Goal: Task Accomplishment & Management: Manage account settings

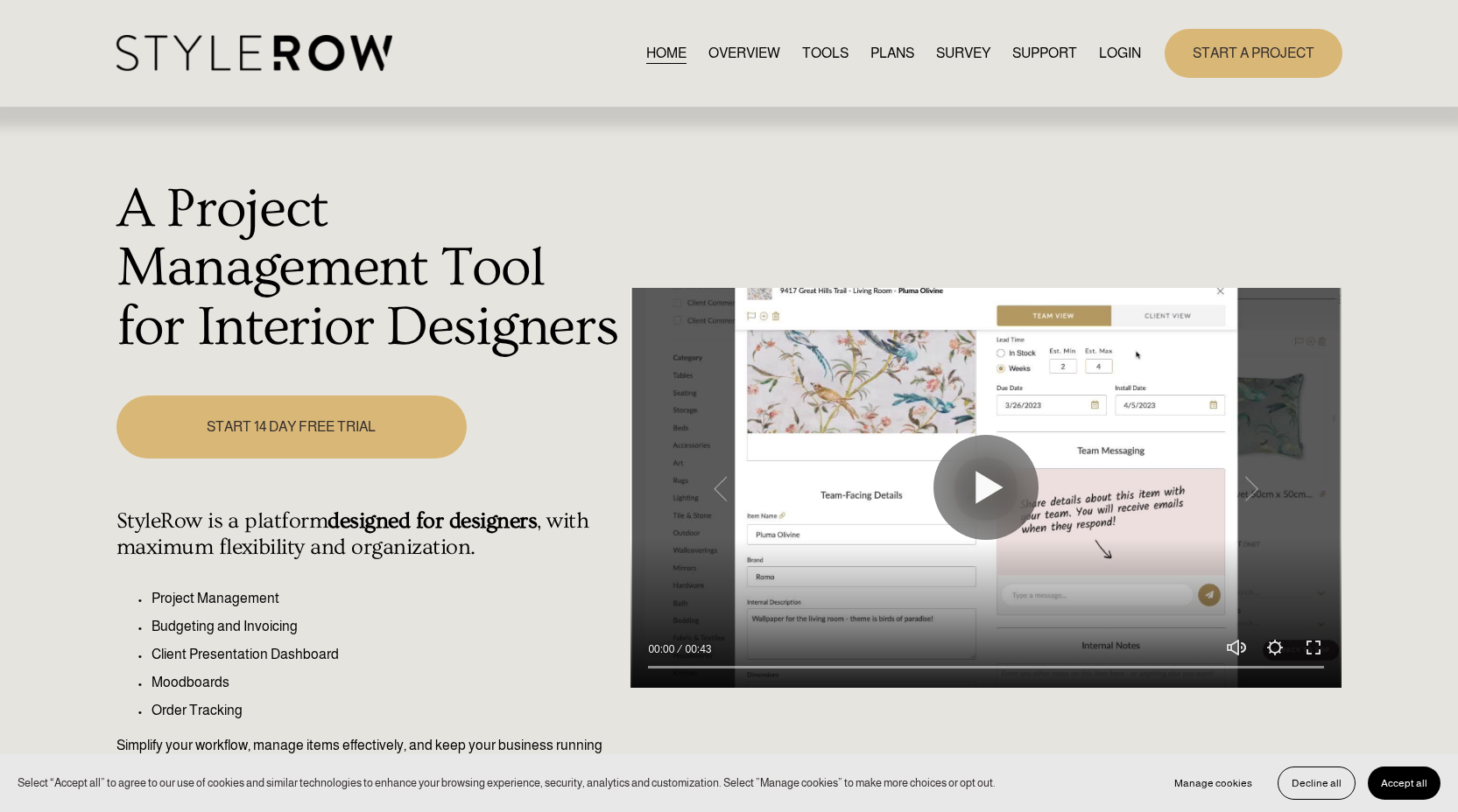
click at [1129, 64] on link "LOGIN" at bounding box center [1119, 53] width 42 height 24
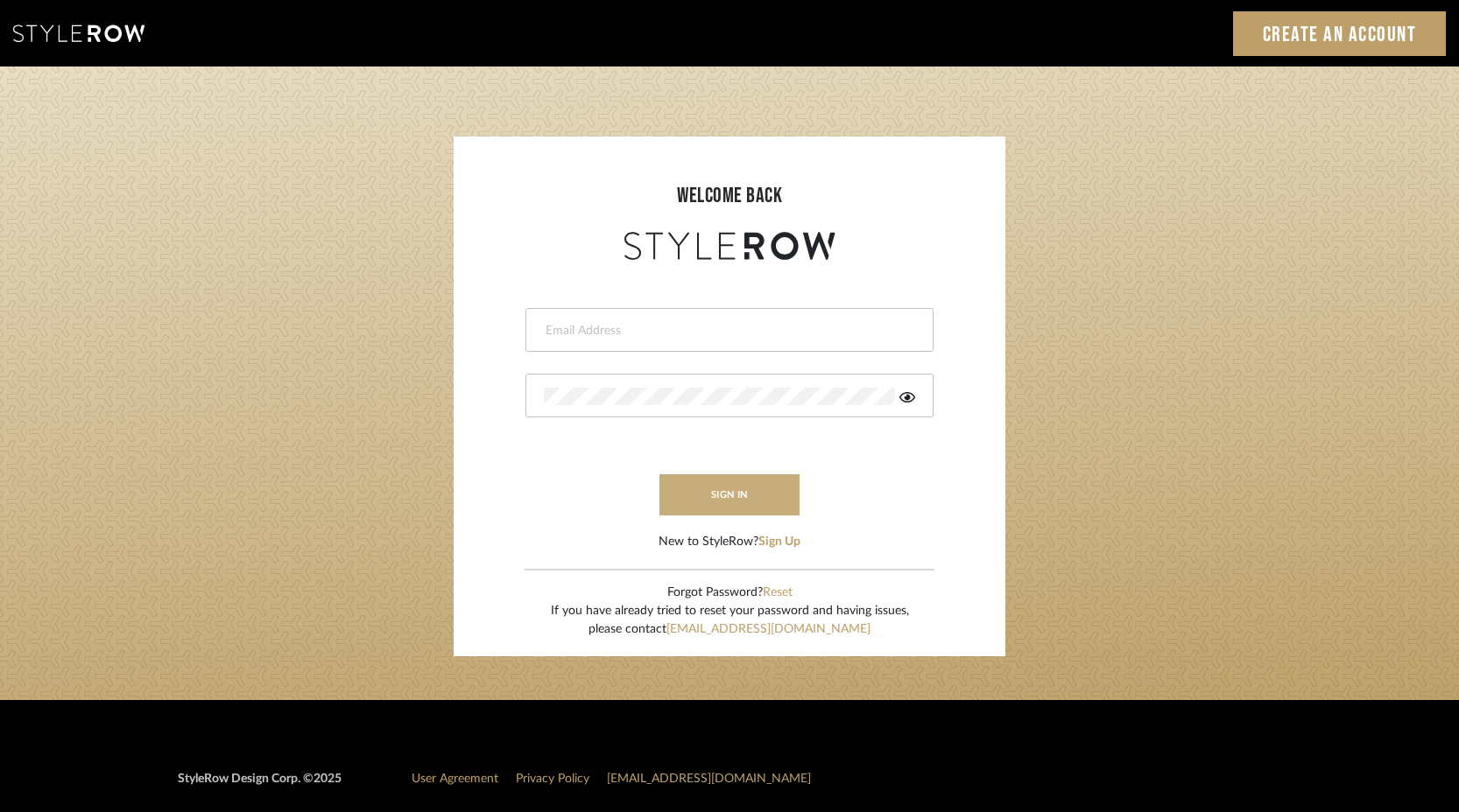
type input "keith@sbhomestagingdesign.com"
click at [710, 496] on button "sign in" at bounding box center [729, 495] width 140 height 41
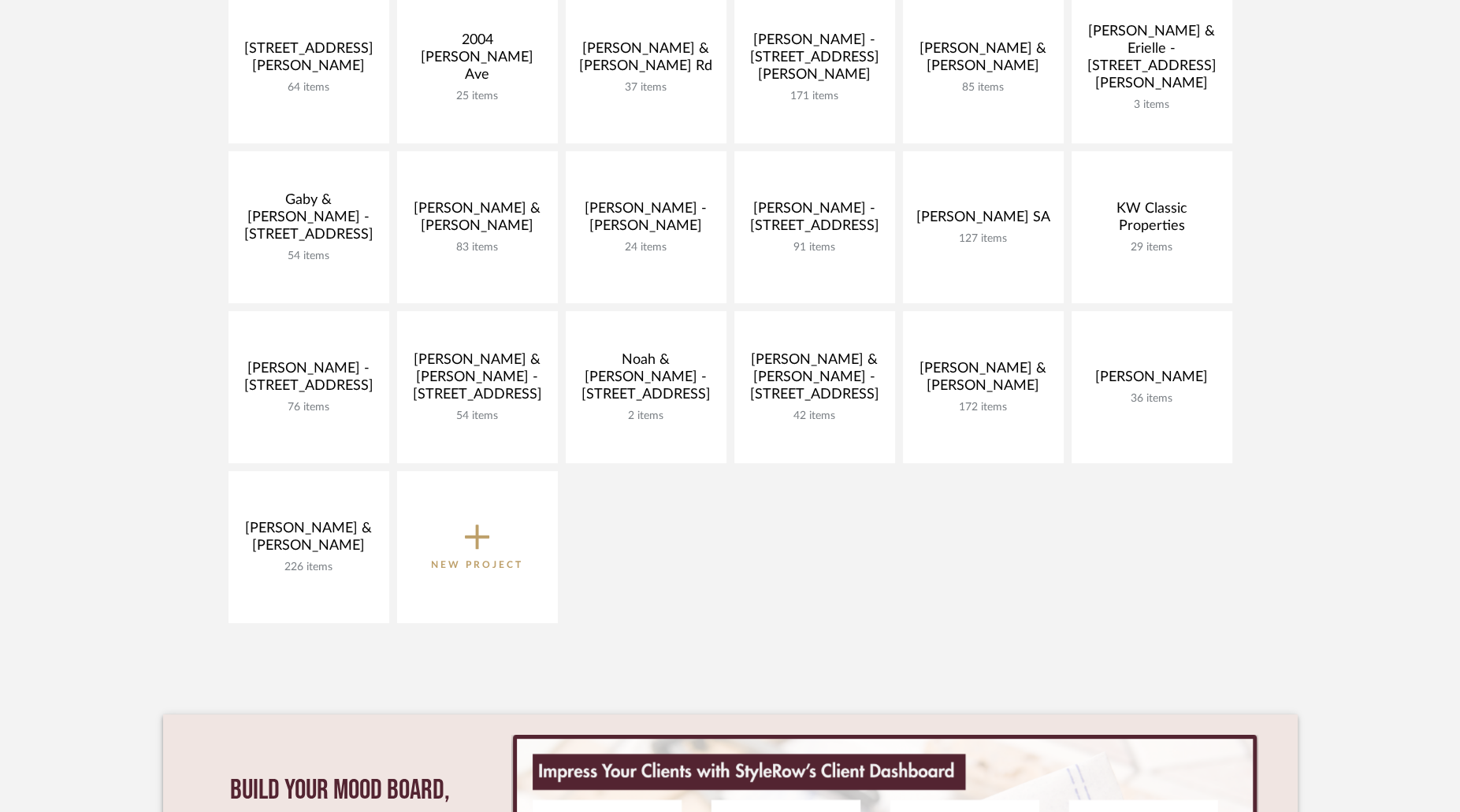
scroll to position [402, 0]
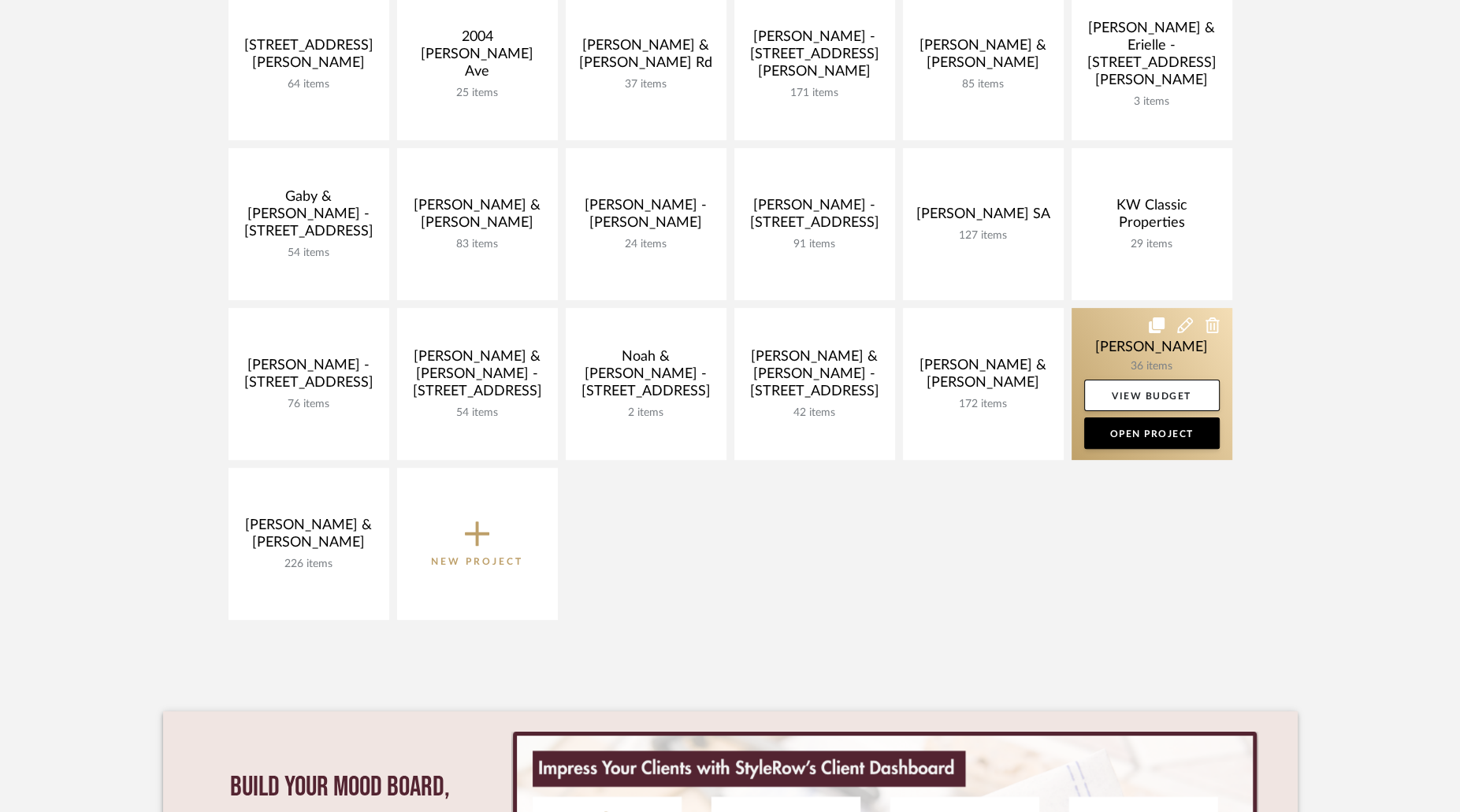
click at [1125, 356] on link at bounding box center [1152, 384] width 161 height 152
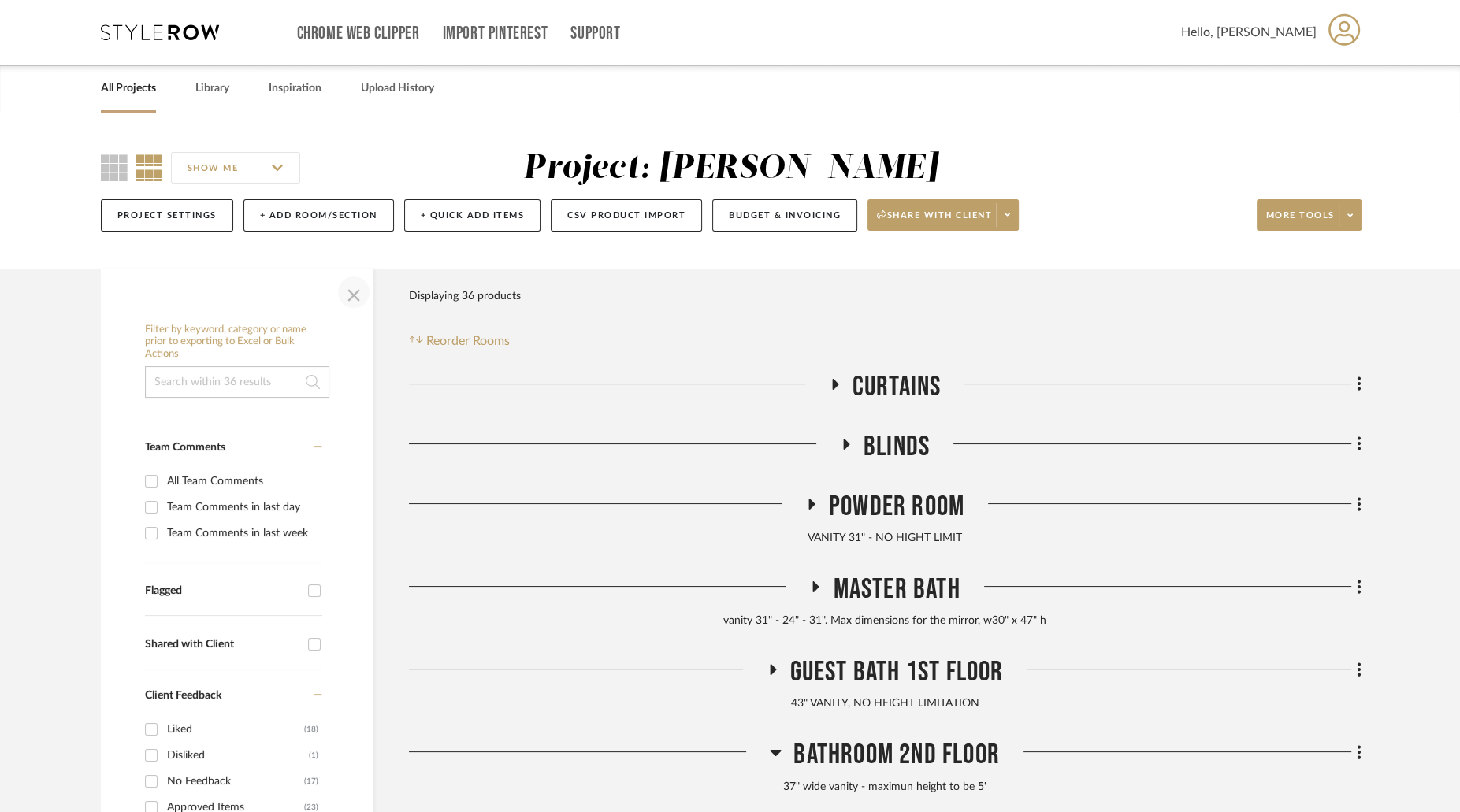
click at [341, 290] on span "button" at bounding box center [353, 292] width 38 height 38
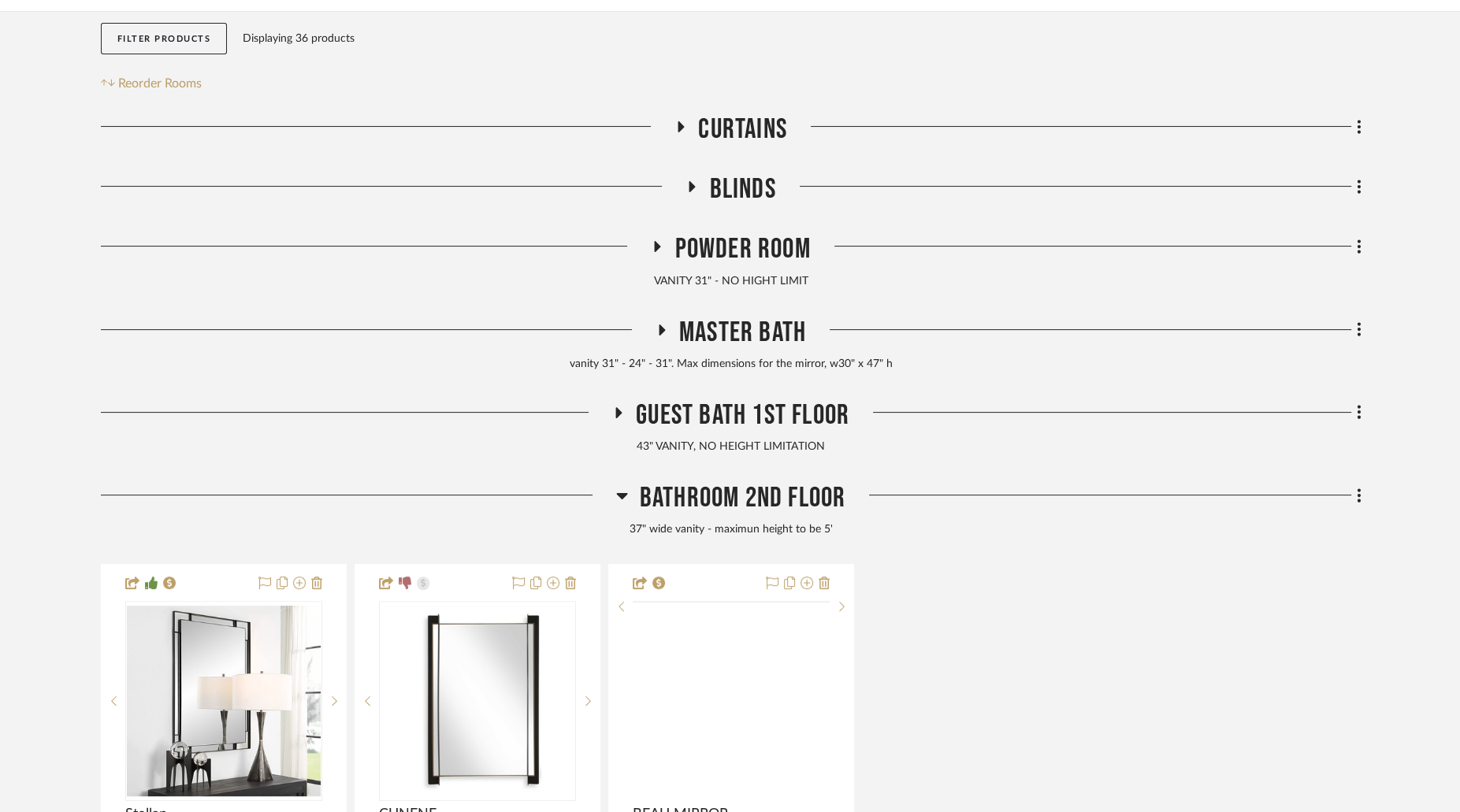
scroll to position [376, 0]
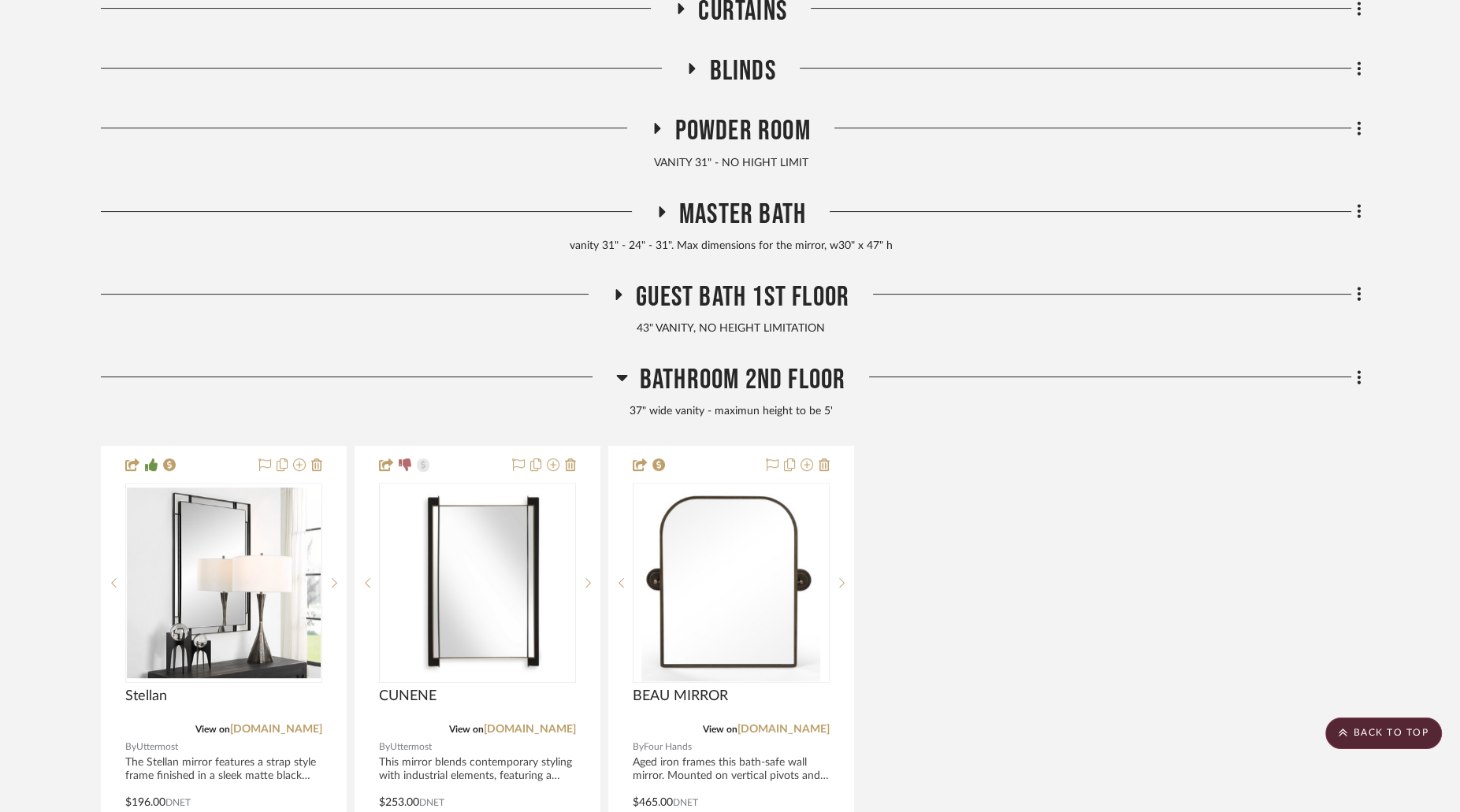
click at [622, 375] on icon at bounding box center [621, 378] width 11 height 6
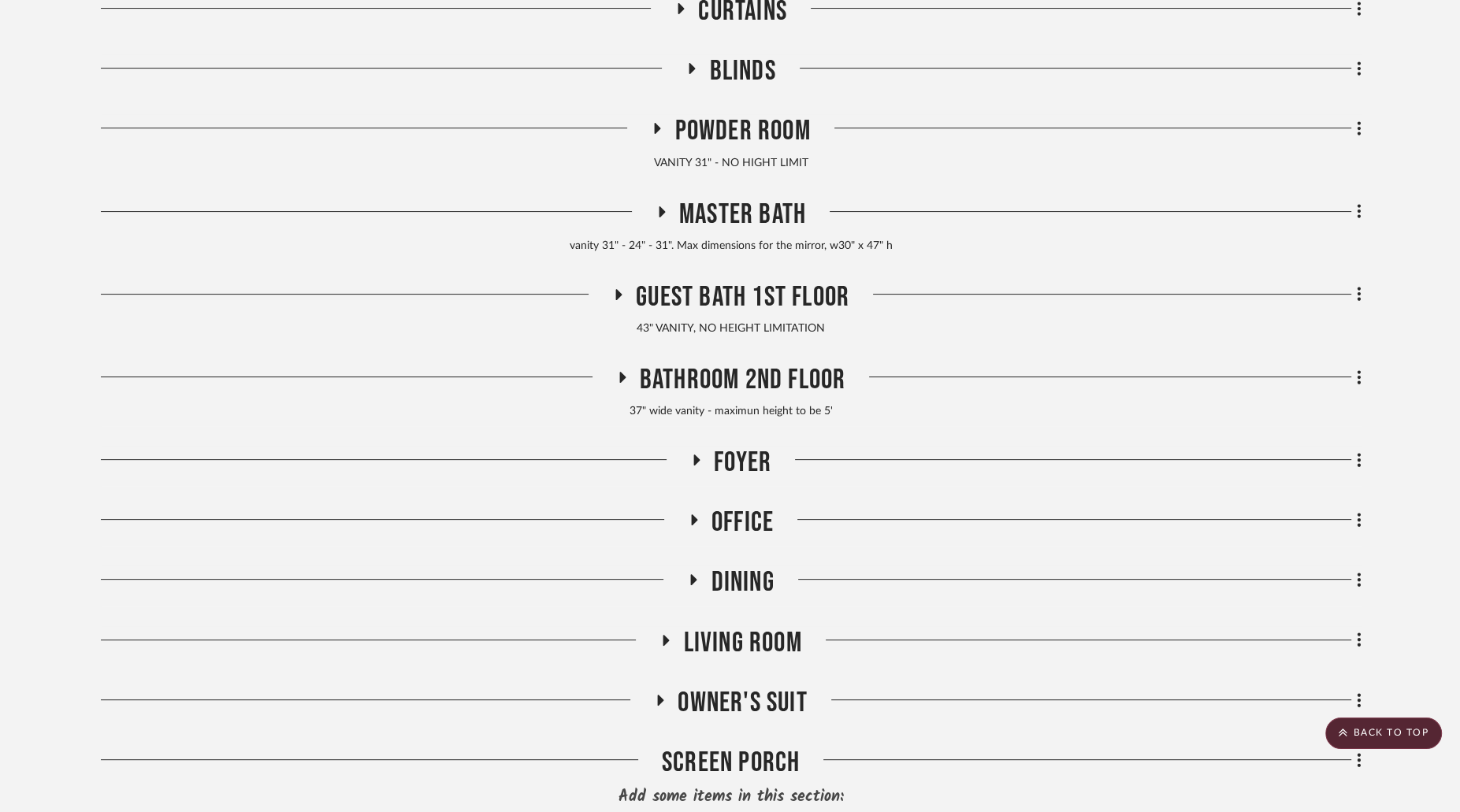
click at [619, 286] on h3 "Guest Bath 1st floor" at bounding box center [731, 297] width 237 height 34
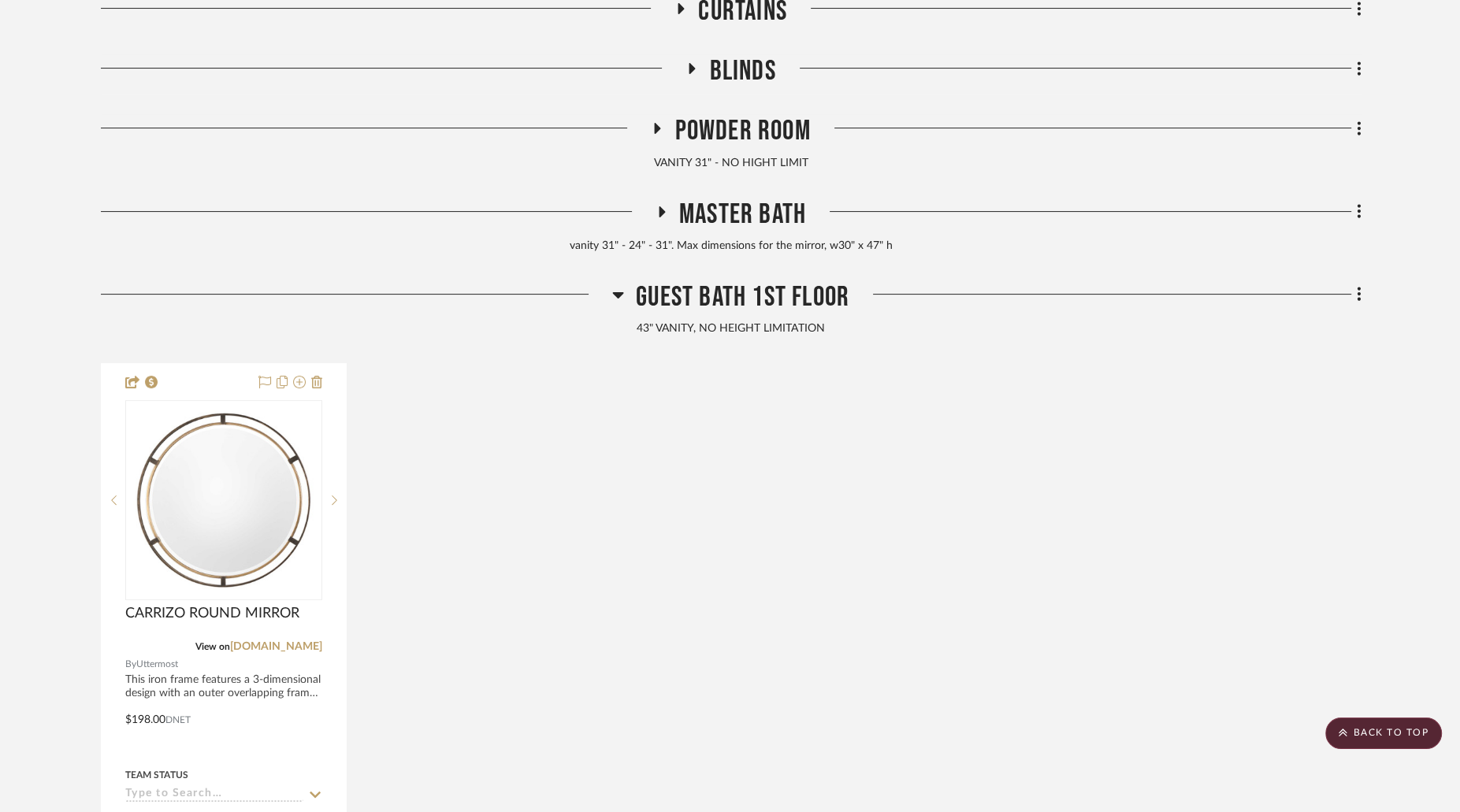
click at [619, 286] on icon at bounding box center [618, 295] width 12 height 19
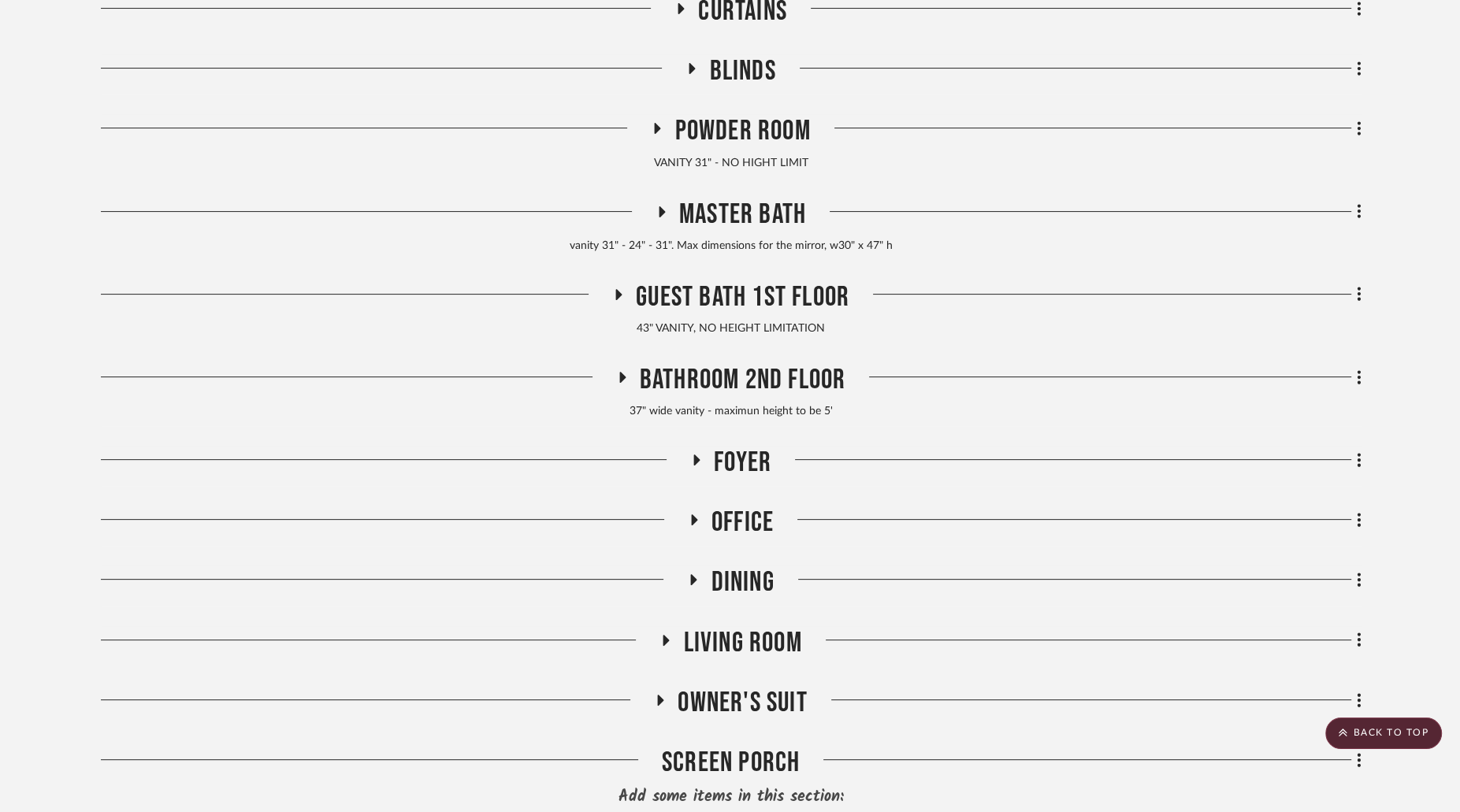
click at [616, 375] on icon at bounding box center [622, 377] width 19 height 12
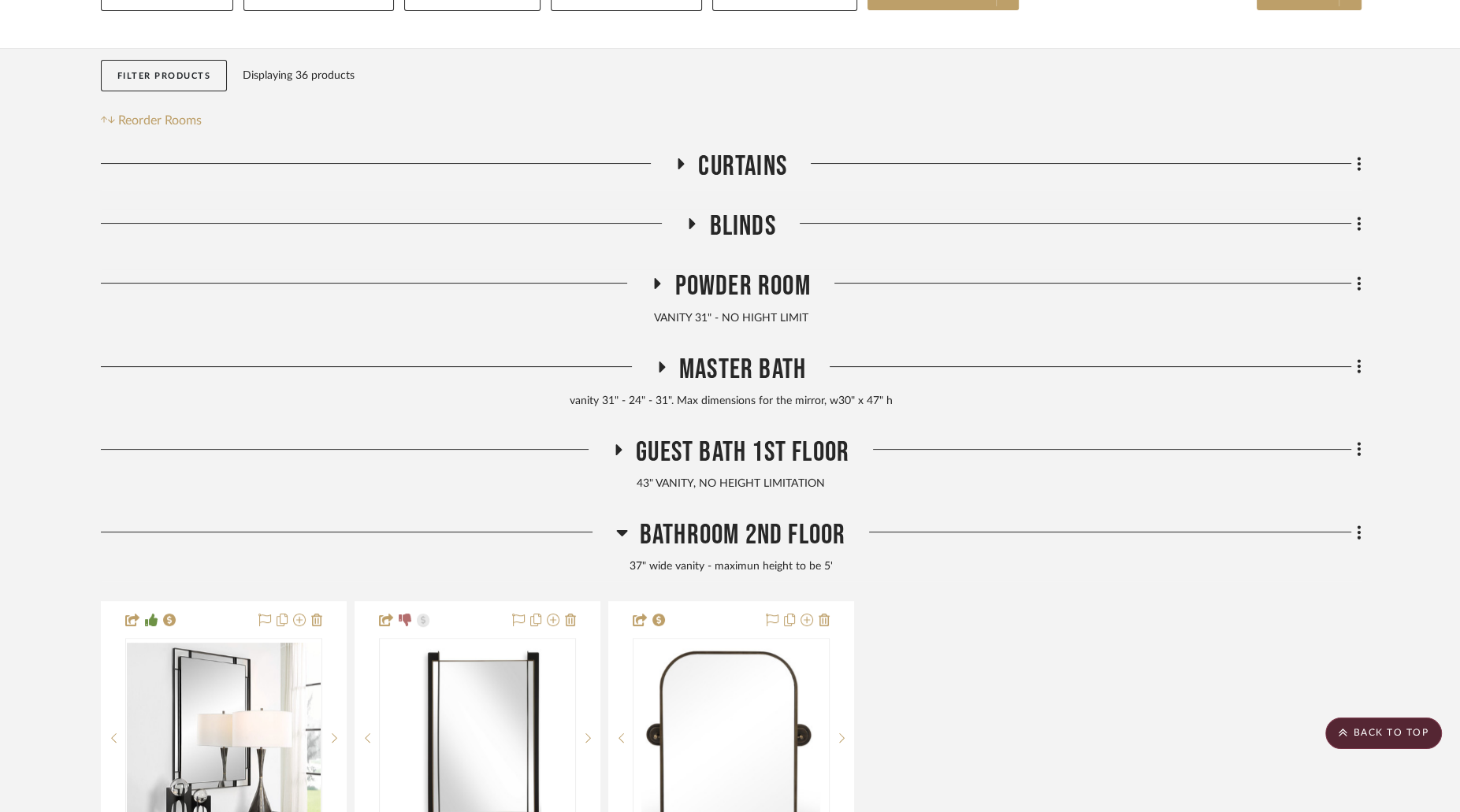
scroll to position [168, 0]
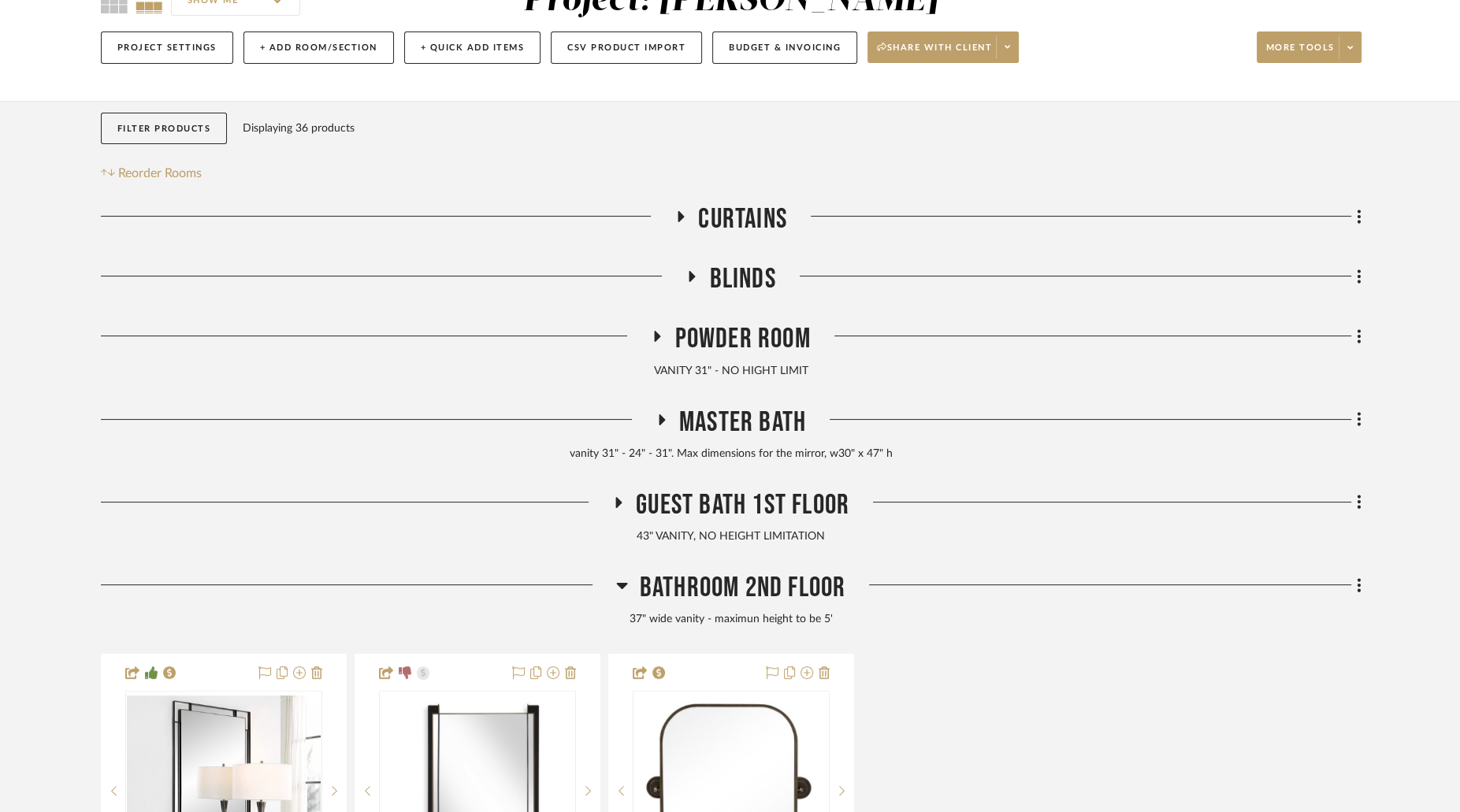
click at [684, 215] on icon at bounding box center [681, 217] width 19 height 12
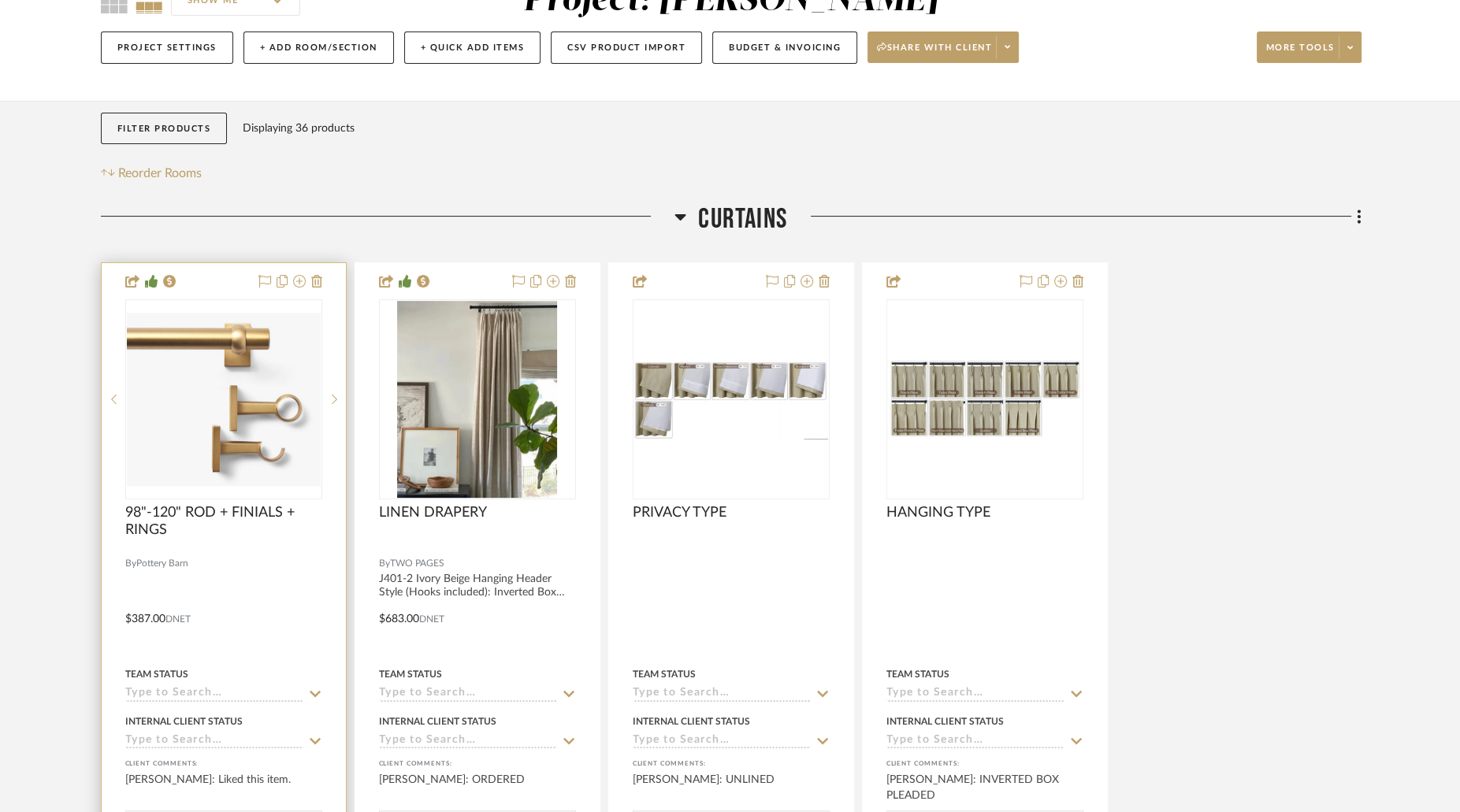
click at [218, 460] on img "0" at bounding box center [224, 399] width 194 height 174
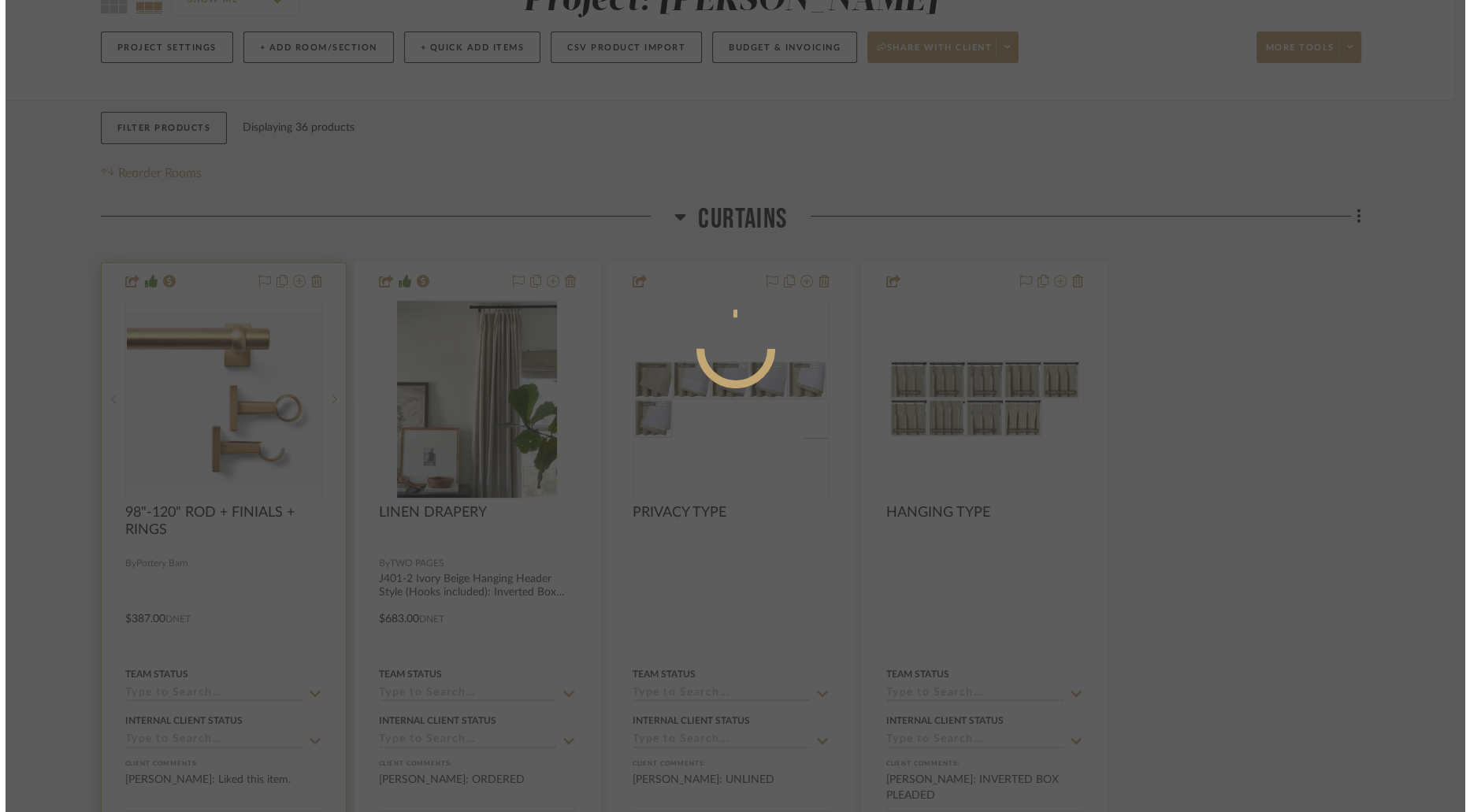
scroll to position [0, 0]
